Goal: Task Accomplishment & Management: Manage account settings

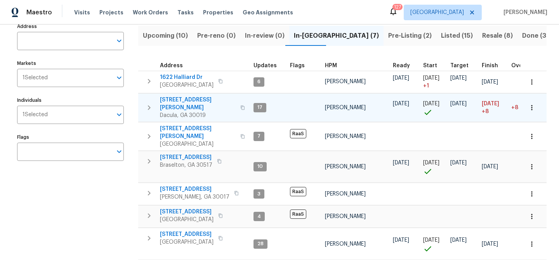
scroll to position [64, 0]
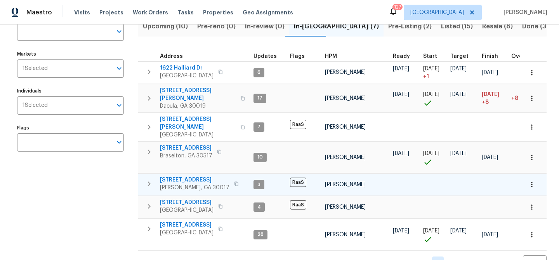
click at [181, 176] on span "[STREET_ADDRESS]" at bounding box center [195, 180] width 70 height 8
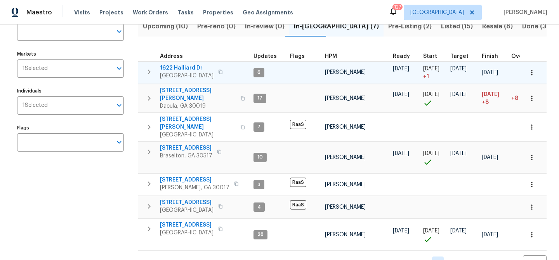
click at [186, 68] on span "1622 Halliard Dr" at bounding box center [187, 68] width 54 height 8
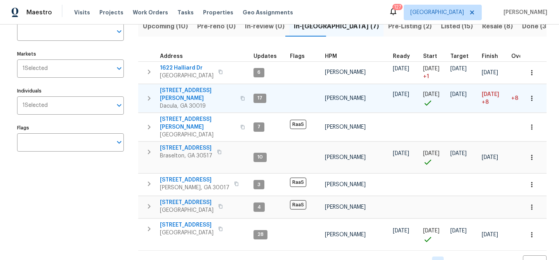
click at [181, 91] on span "[STREET_ADDRESS][PERSON_NAME]" at bounding box center [198, 95] width 76 height 16
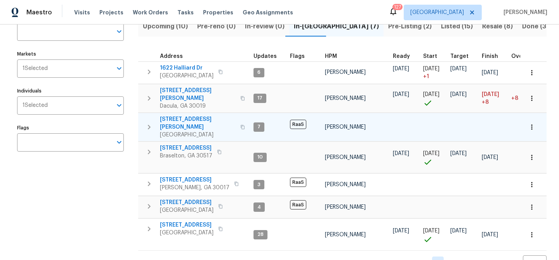
click at [181, 115] on span "5028 Nichols Dr" at bounding box center [198, 123] width 76 height 16
click at [174, 115] on span "5028 Nichols Dr" at bounding box center [198, 123] width 76 height 16
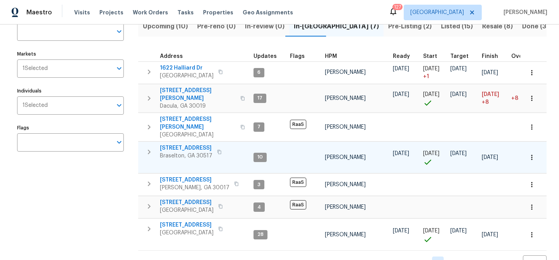
click at [182, 144] on span "9036 Lexington Ct" at bounding box center [186, 148] width 52 height 8
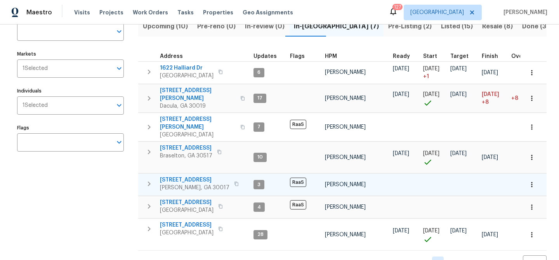
click at [180, 176] on span "1621 Annapolis Way" at bounding box center [195, 180] width 70 height 8
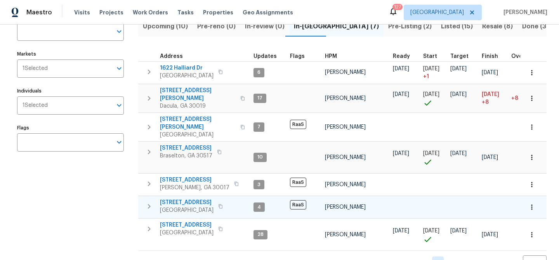
click at [182, 198] on span "4331 Wrexham Ct" at bounding box center [187, 202] width 54 height 8
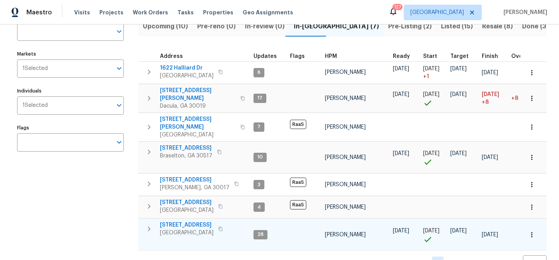
click at [176, 221] on span "135 Wakefield Dr" at bounding box center [187, 225] width 54 height 8
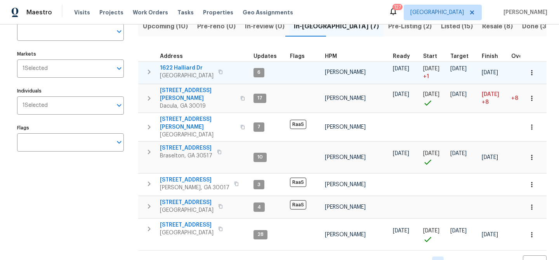
click at [188, 63] on td "1622 Halliard Dr Lawrenceville, GA 30043" at bounding box center [194, 72] width 112 height 20
click at [184, 68] on span "1622 Halliard Dr" at bounding box center [187, 68] width 54 height 8
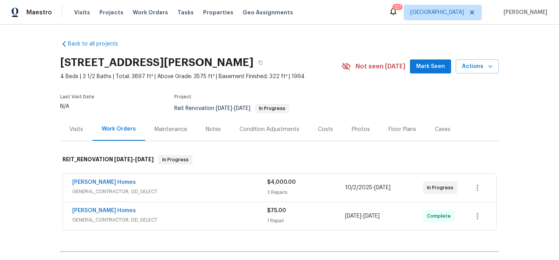
click at [428, 73] on button "Mark Seen" at bounding box center [430, 66] width 41 height 14
click at [217, 129] on div "Notes" at bounding box center [213, 129] width 15 height 8
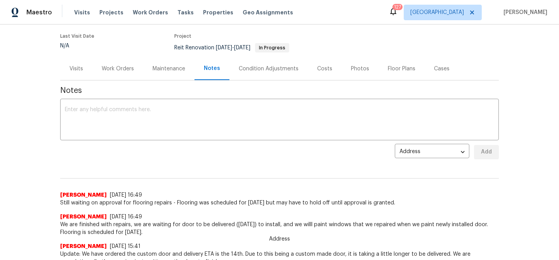
scroll to position [62, 0]
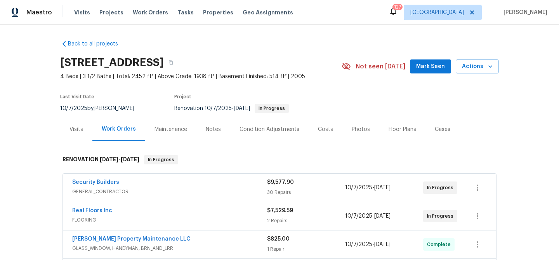
click at [422, 64] on span "Mark Seen" at bounding box center [430, 67] width 29 height 10
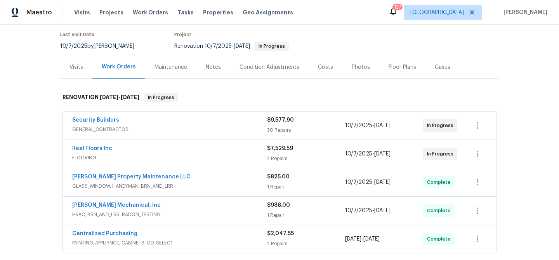
scroll to position [63, 0]
click at [103, 148] on link "Real Floors Inc" at bounding box center [92, 147] width 40 height 5
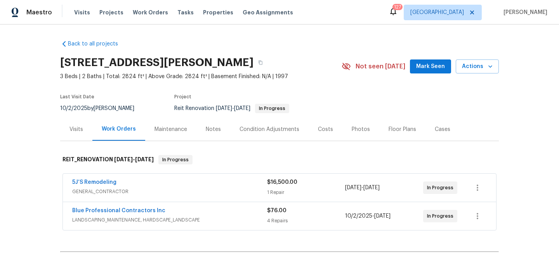
click at [435, 68] on span "Mark Seen" at bounding box center [430, 67] width 29 height 10
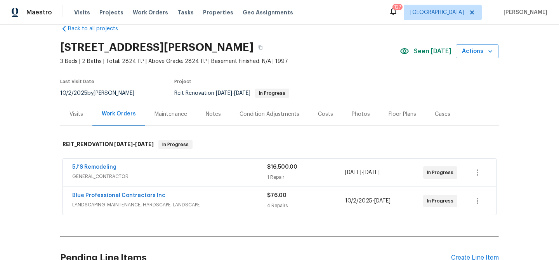
scroll to position [14, 0]
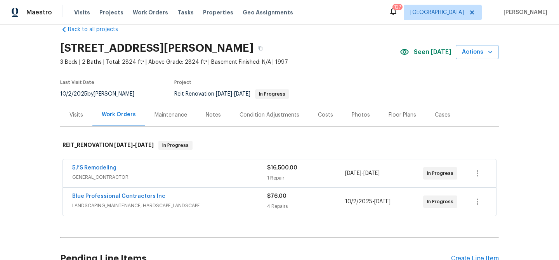
click at [209, 113] on div "Notes" at bounding box center [213, 115] width 15 height 8
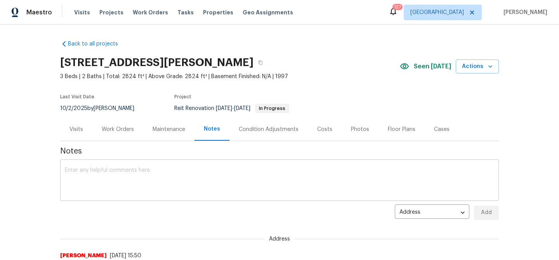
click at [157, 170] on textarea at bounding box center [279, 180] width 429 height 27
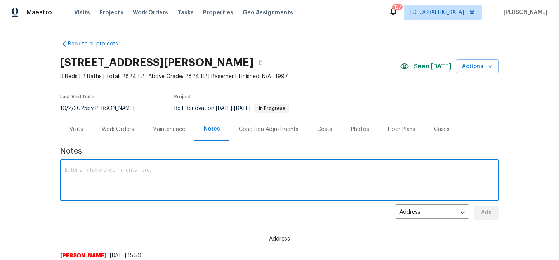
paste textarea "Prep work has begun, and materials for the wall are currently being gathered. T…"
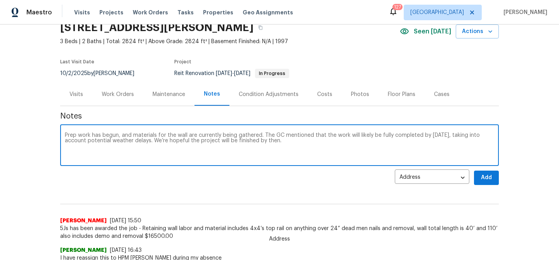
scroll to position [38, 0]
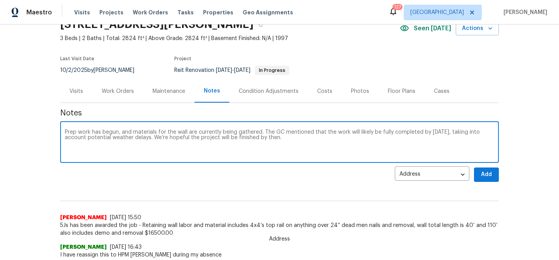
type textarea "Prep work has begun, and materials for the wall are currently being gathered. T…"
click at [482, 178] on span "Add" at bounding box center [486, 175] width 12 height 10
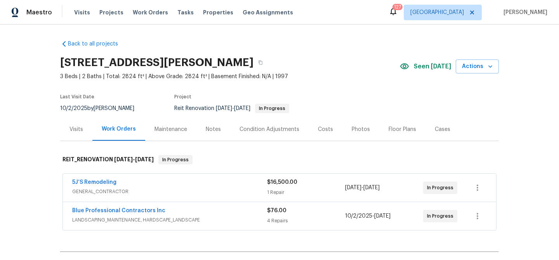
click at [212, 127] on div "Notes" at bounding box center [213, 129] width 15 height 8
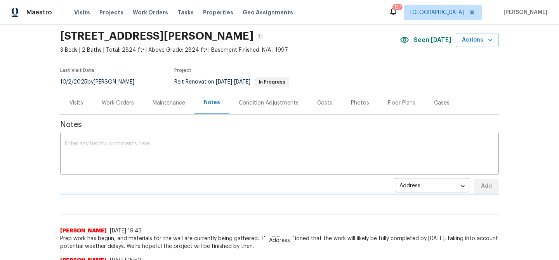
scroll to position [32, 0]
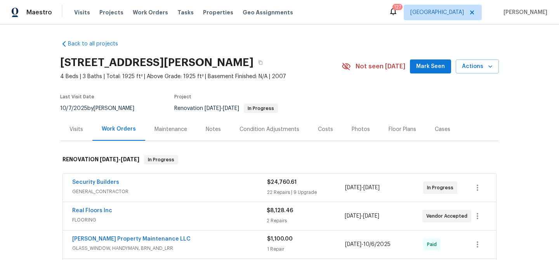
click at [429, 67] on span "Mark Seen" at bounding box center [430, 67] width 29 height 10
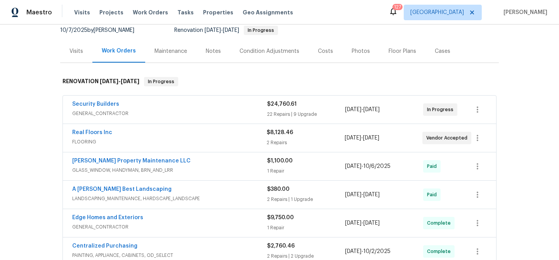
scroll to position [69, 0]
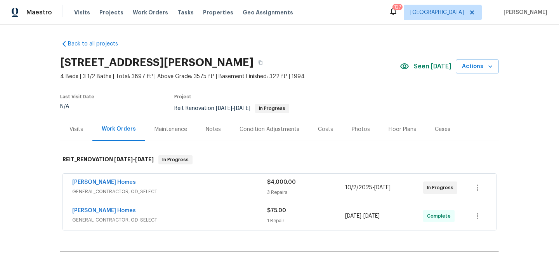
click at [214, 134] on div "Notes" at bounding box center [213, 129] width 34 height 23
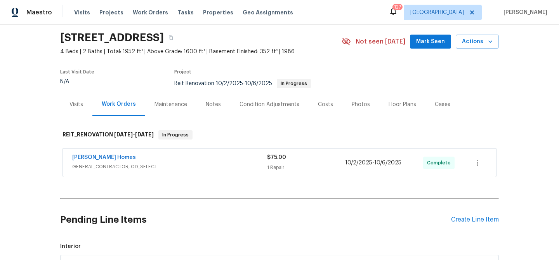
scroll to position [9, 0]
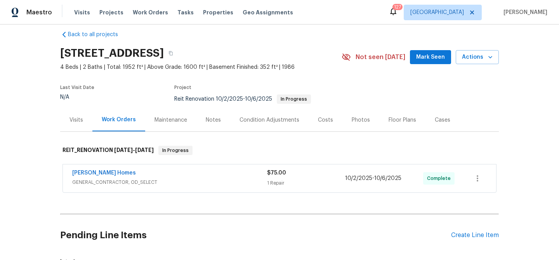
click at [208, 121] on div "Notes" at bounding box center [213, 120] width 15 height 8
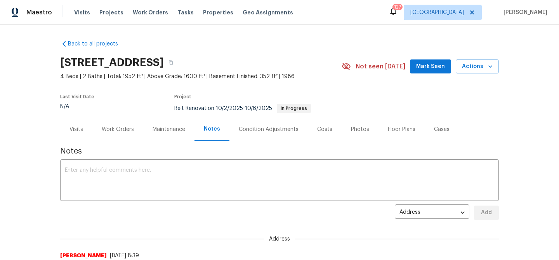
scroll to position [61, 0]
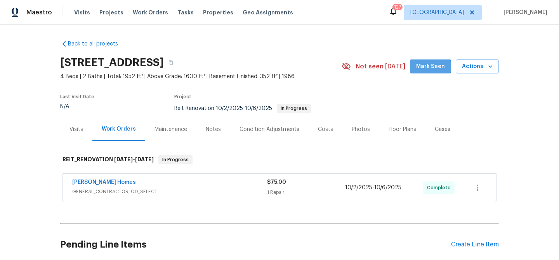
click at [424, 67] on span "Mark Seen" at bounding box center [430, 67] width 29 height 10
click at [208, 127] on div "Notes" at bounding box center [213, 129] width 15 height 8
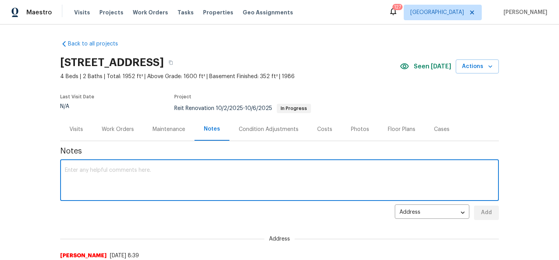
click at [167, 172] on textarea at bounding box center [279, 180] width 429 height 27
type textarea "RAAS WOs were not approved - This one can be closed out."
click at [485, 212] on span "Add" at bounding box center [486, 213] width 12 height 10
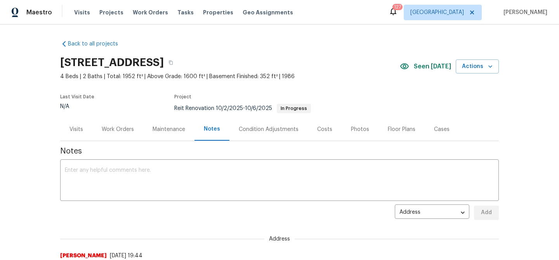
click at [111, 131] on div "Work Orders" at bounding box center [118, 129] width 32 height 8
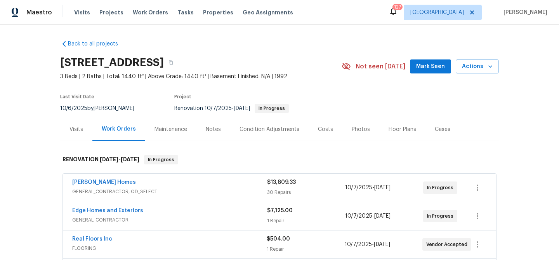
click at [427, 68] on span "Mark Seen" at bounding box center [430, 67] width 29 height 10
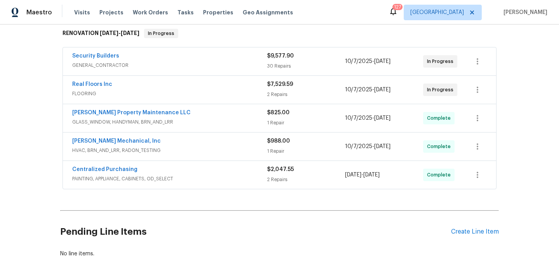
scroll to position [9, 0]
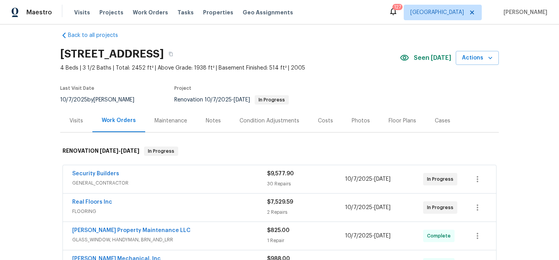
click at [207, 120] on div "Notes" at bounding box center [213, 121] width 15 height 8
